Goal: Information Seeking & Learning: Learn about a topic

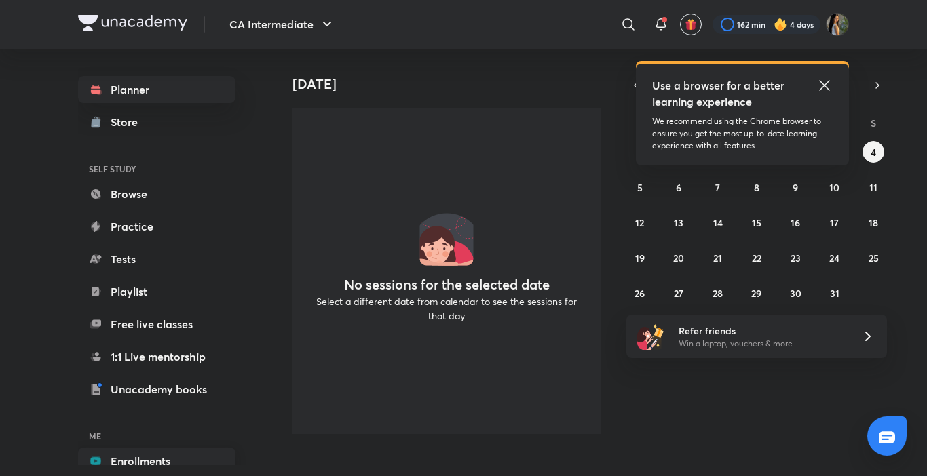
click at [196, 464] on link "Enrollments" at bounding box center [156, 461] width 157 height 27
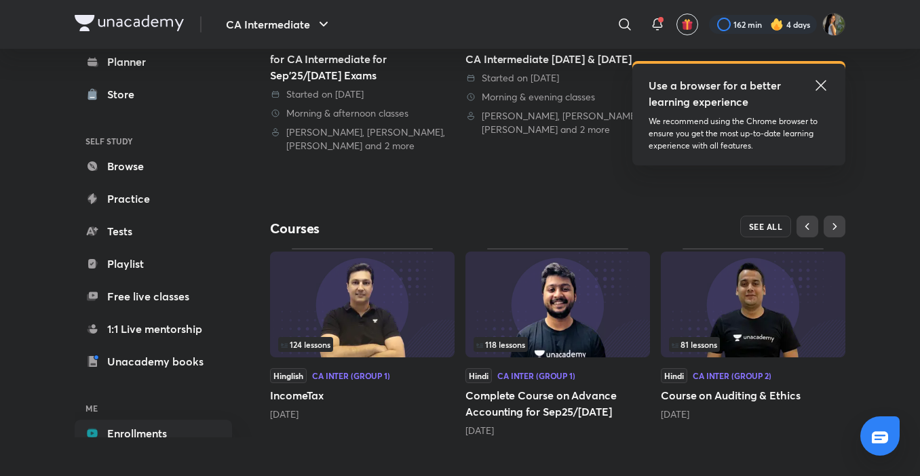
scroll to position [336, 0]
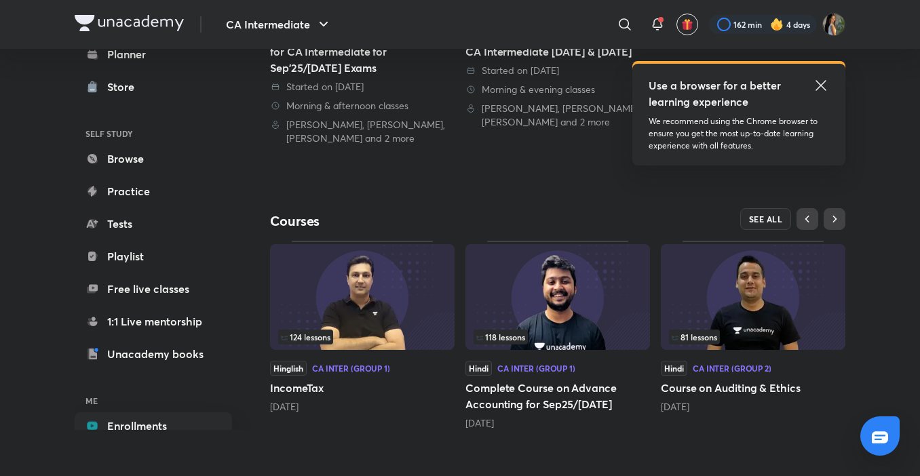
click at [822, 83] on icon at bounding box center [821, 85] width 16 height 16
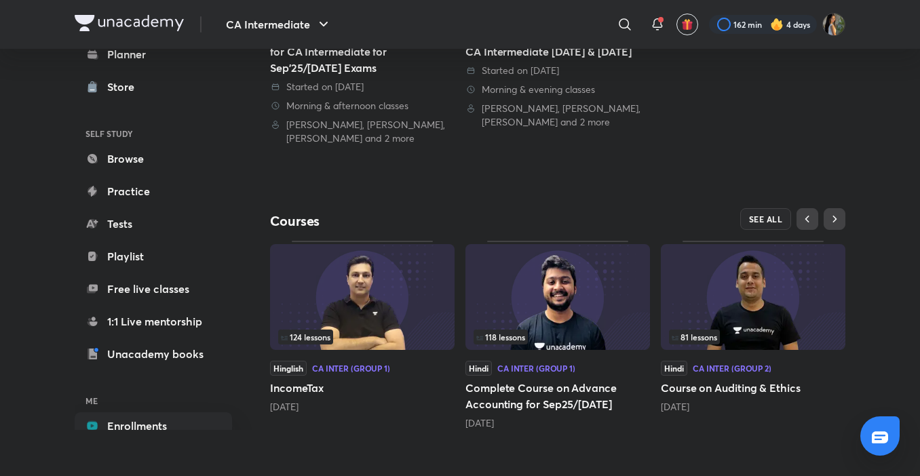
click at [707, 330] on span "81 lessons" at bounding box center [694, 337] width 51 height 15
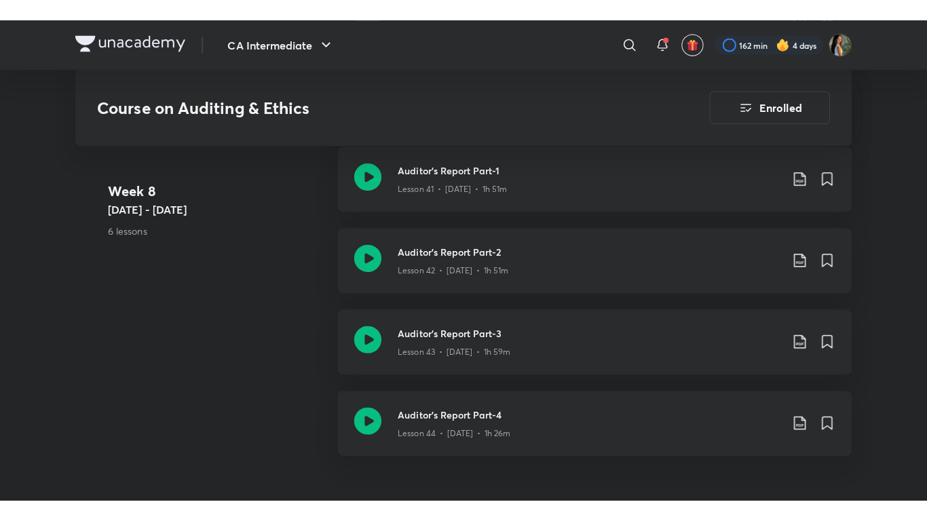
scroll to position [4534, 0]
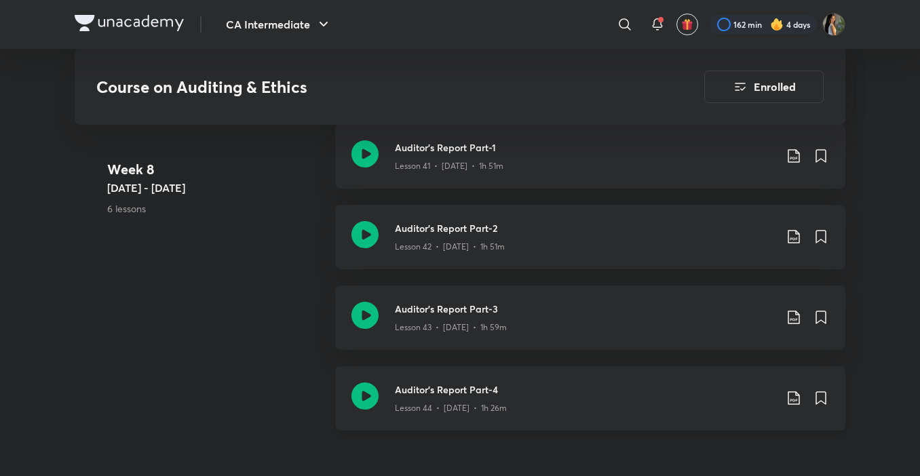
click at [569, 395] on h3 "Auditor's Report Part-4" at bounding box center [585, 390] width 380 height 14
